Goal: Transaction & Acquisition: Purchase product/service

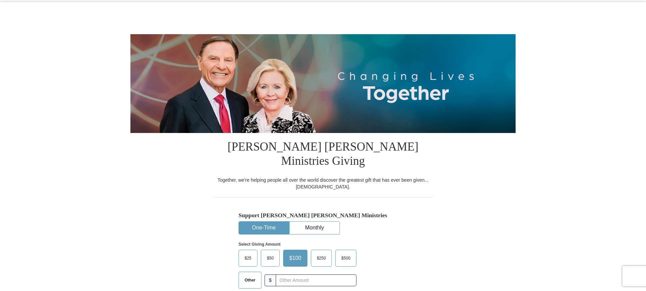
select select "OH"
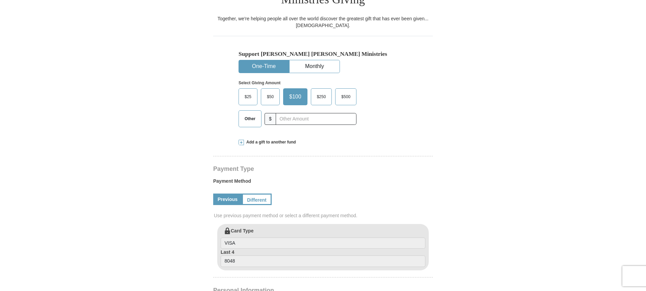
scroll to position [186, 0]
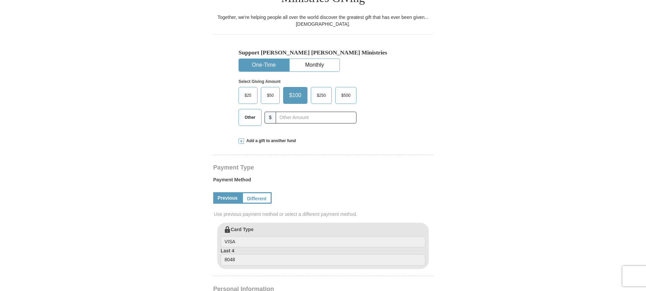
click at [247, 92] on span "$25" at bounding box center [248, 95] width 14 height 10
click at [0, 0] on input "$25" at bounding box center [0, 0] width 0 height 0
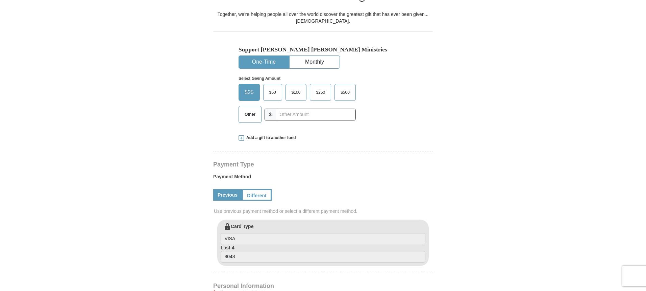
scroll to position [189, 0]
click at [248, 113] on span "Other" at bounding box center [250, 114] width 18 height 10
click at [0, 0] on input "Other" at bounding box center [0, 0] width 0 height 0
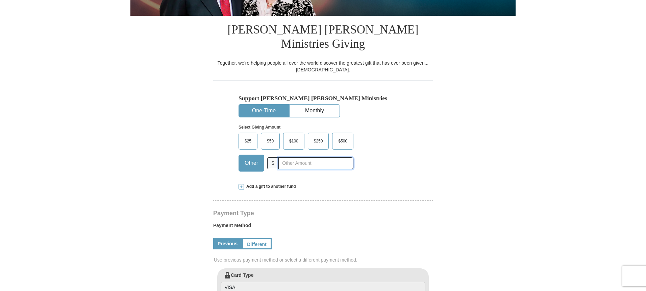
scroll to position [142, 0]
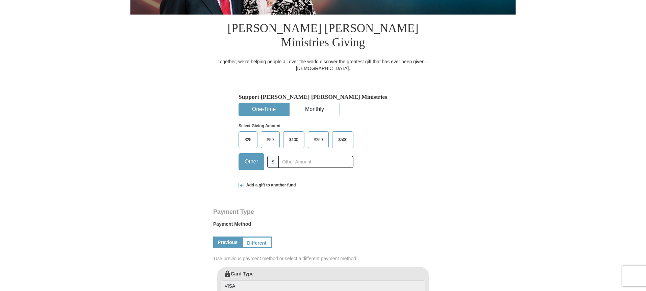
click at [321, 106] on ul "One-Time Monthly" at bounding box center [288, 109] width 101 height 13
click at [244, 160] on span "Other" at bounding box center [251, 161] width 20 height 10
click at [0, 0] on input "Other" at bounding box center [0, 0] width 0 height 0
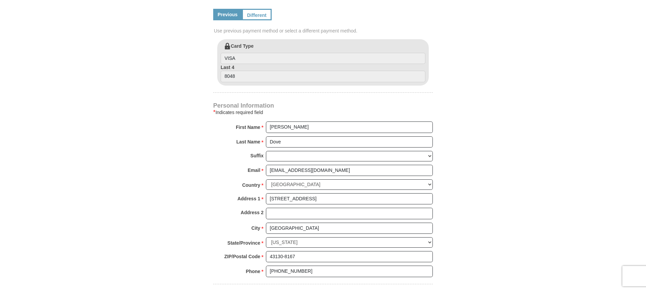
scroll to position [371, 0]
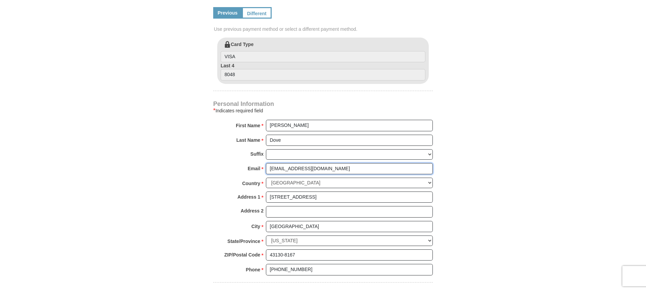
click at [307, 163] on input "[EMAIL_ADDRESS][DOMAIN_NAME]" at bounding box center [349, 168] width 167 height 11
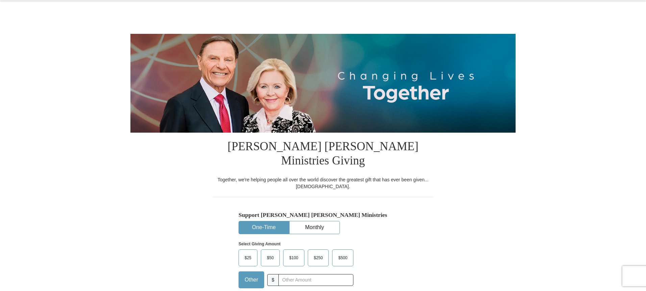
scroll to position [23, 0]
